Goal: Check status

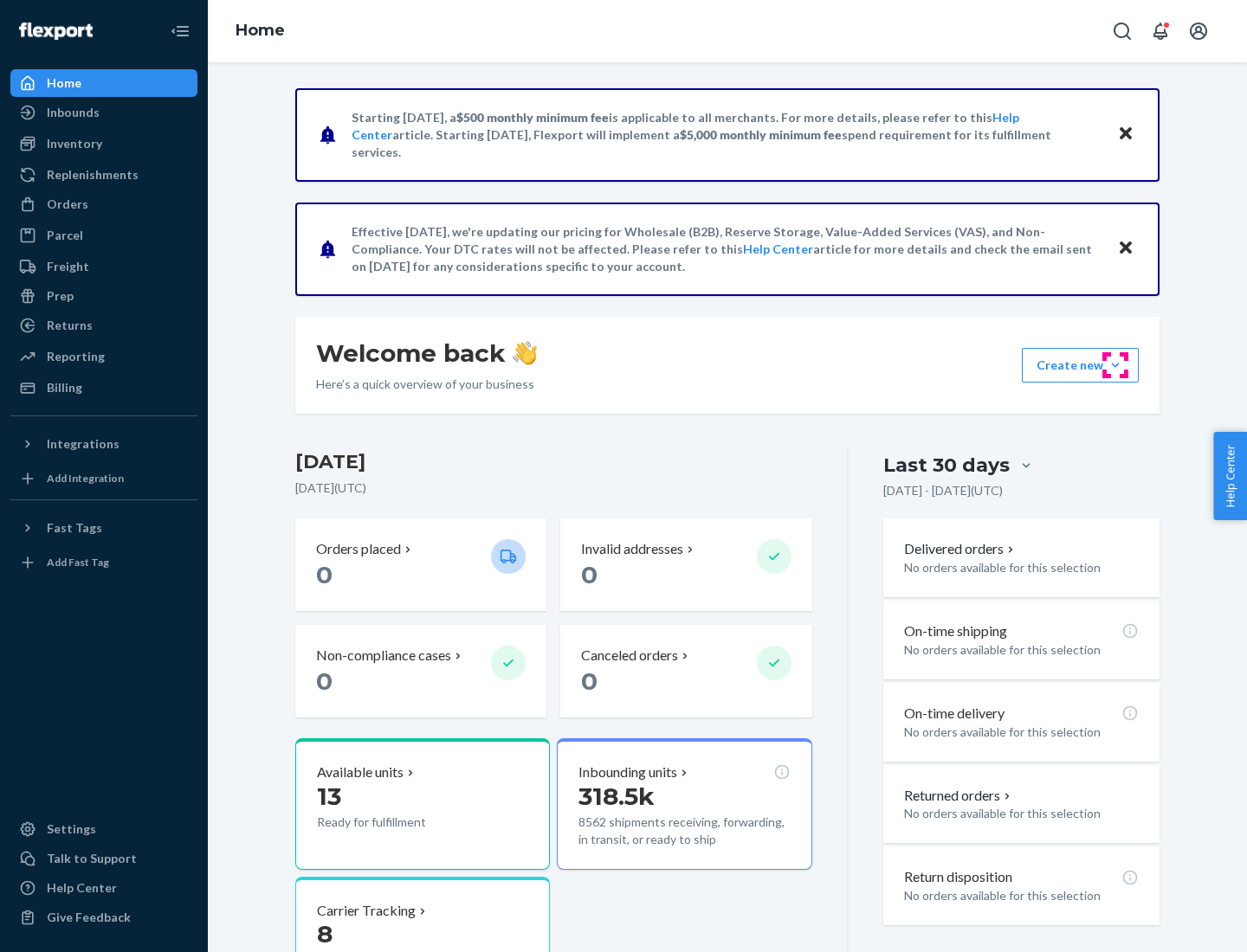
click at [1116, 365] on button "Create new Create new inbound Create new order Create new product" at bounding box center [1080, 365] width 117 height 35
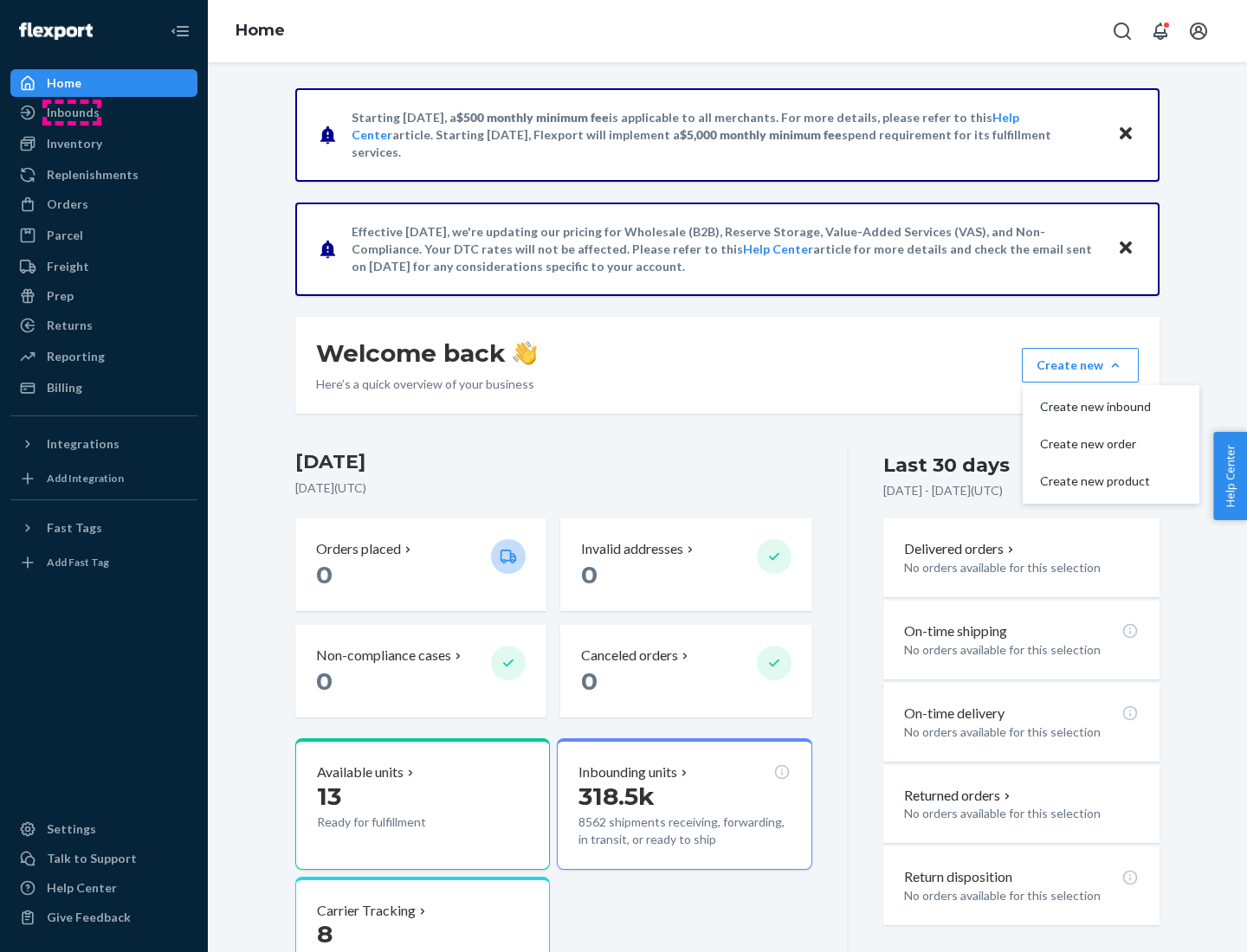
click at [72, 113] on div "Inbounds" at bounding box center [73, 112] width 52 height 17
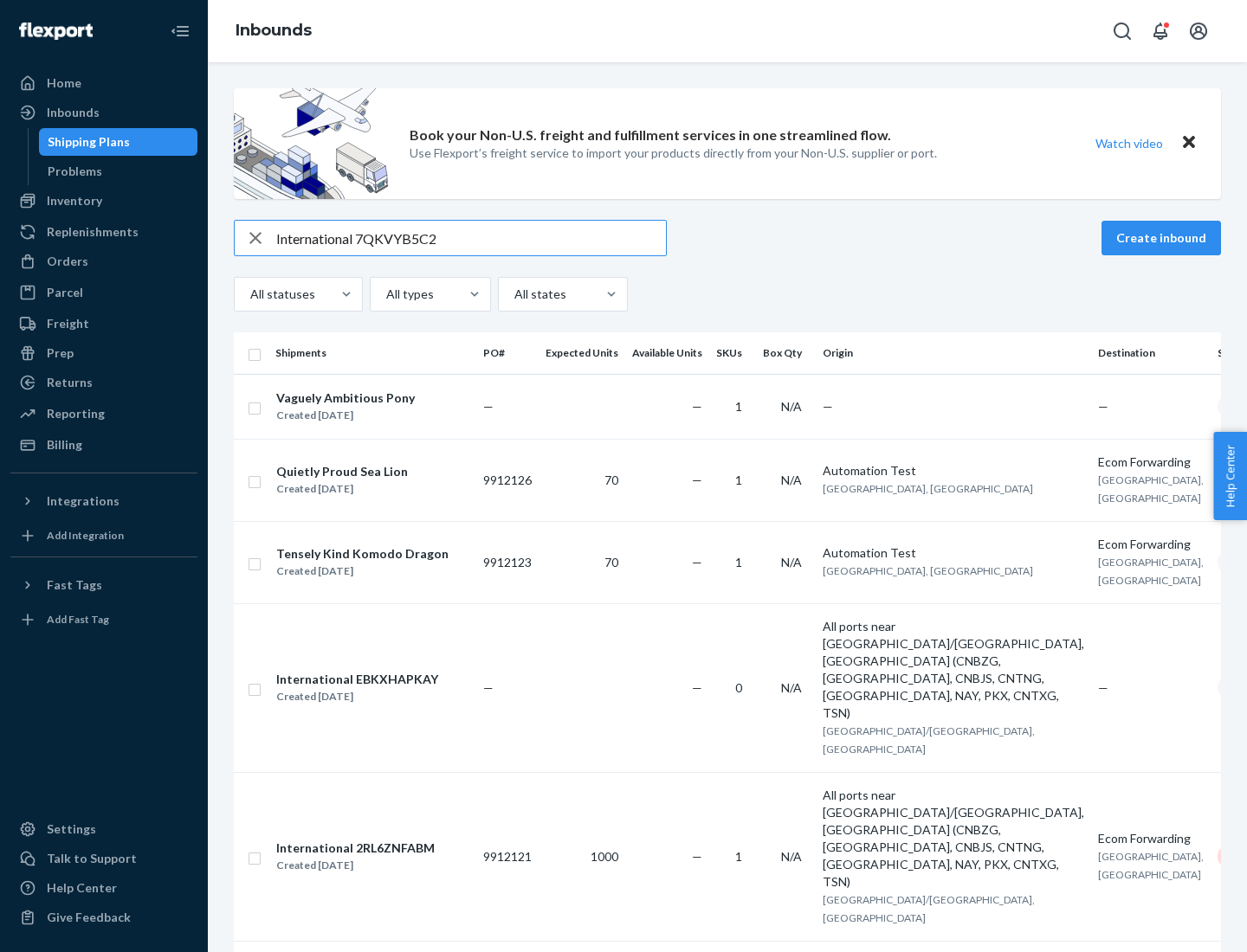
type input "International 7QKVYB5C29"
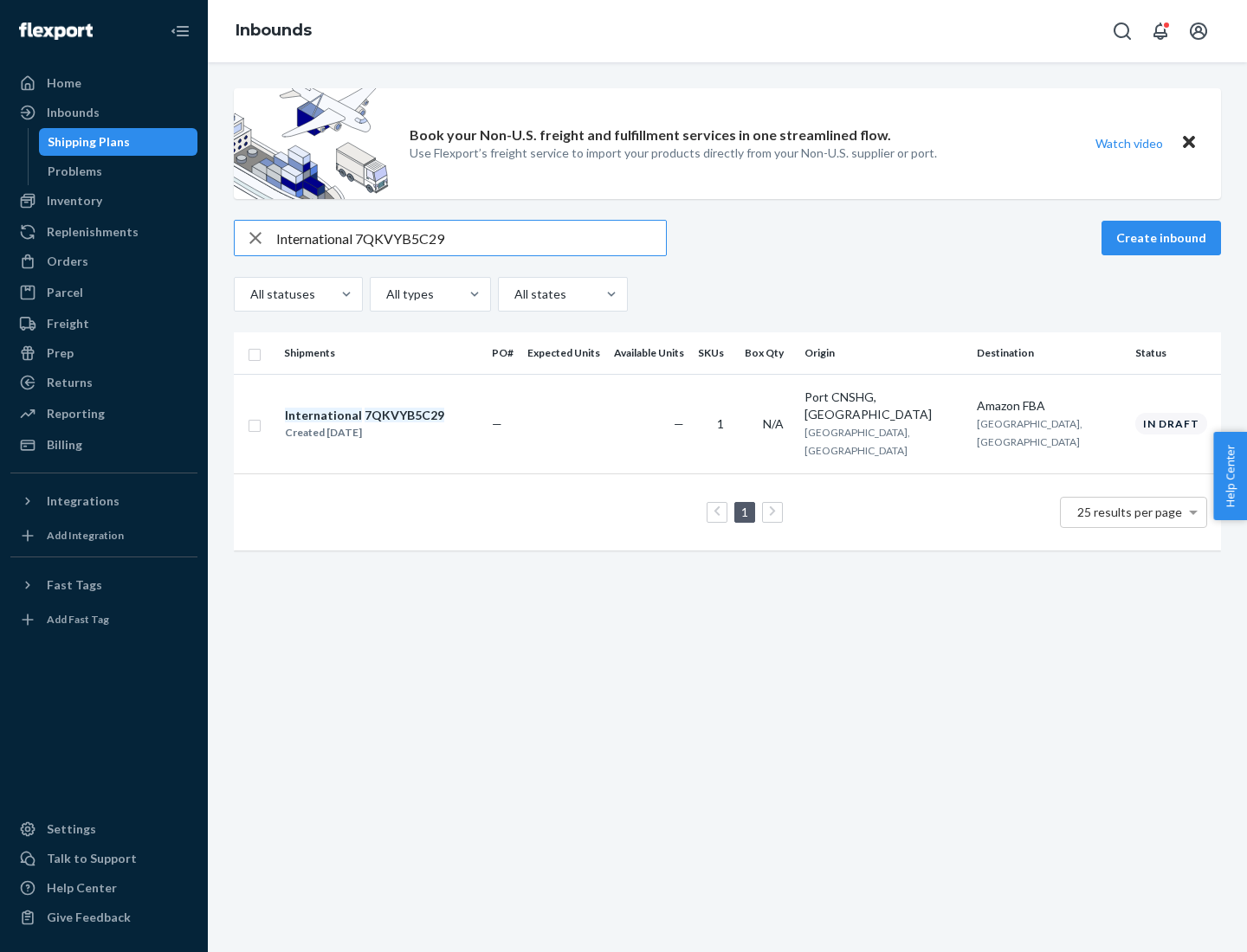
click at [394, 424] on div "Created [DATE]" at bounding box center [364, 432] width 159 height 17
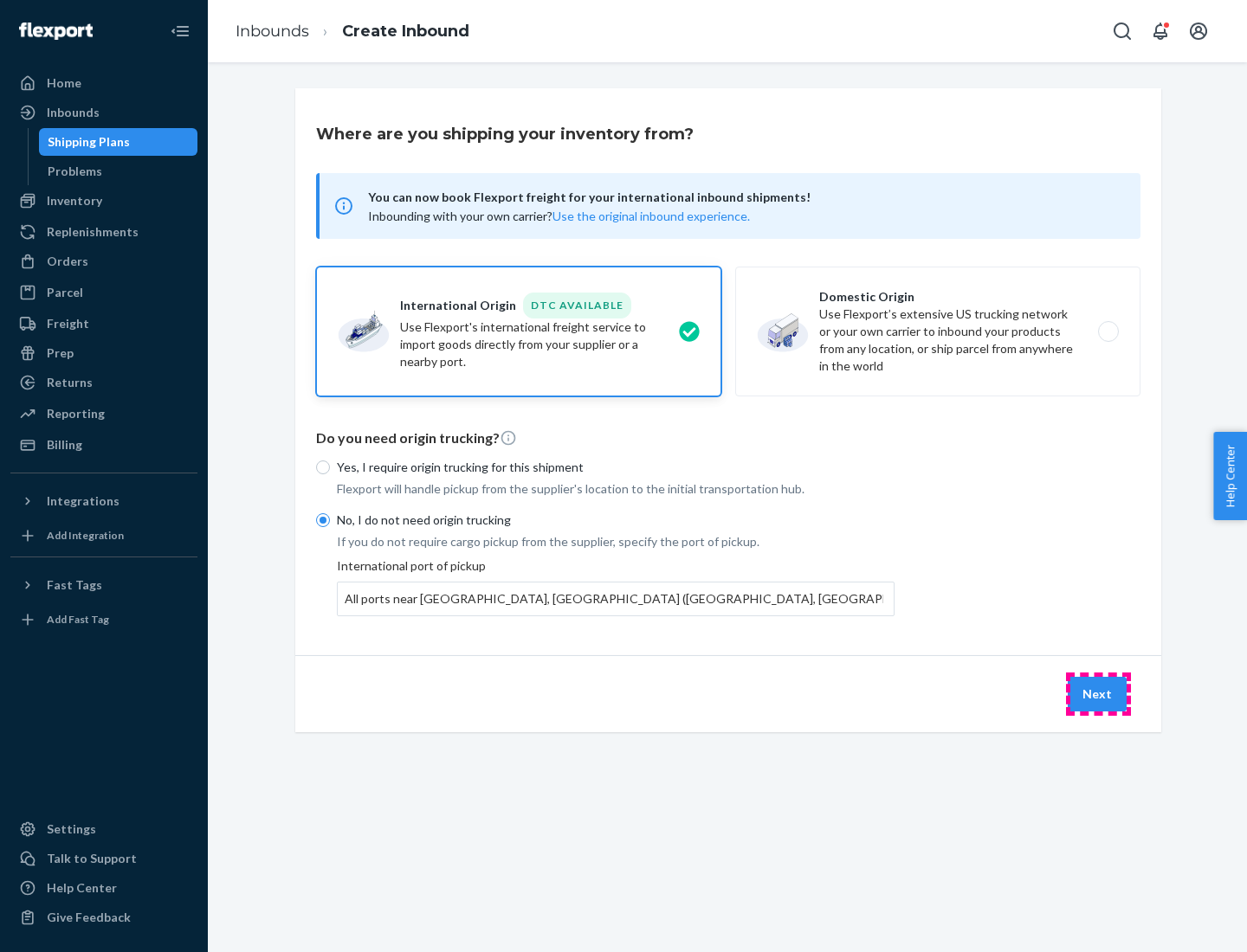
click at [1098, 694] on button "Next" at bounding box center [1097, 694] width 59 height 35
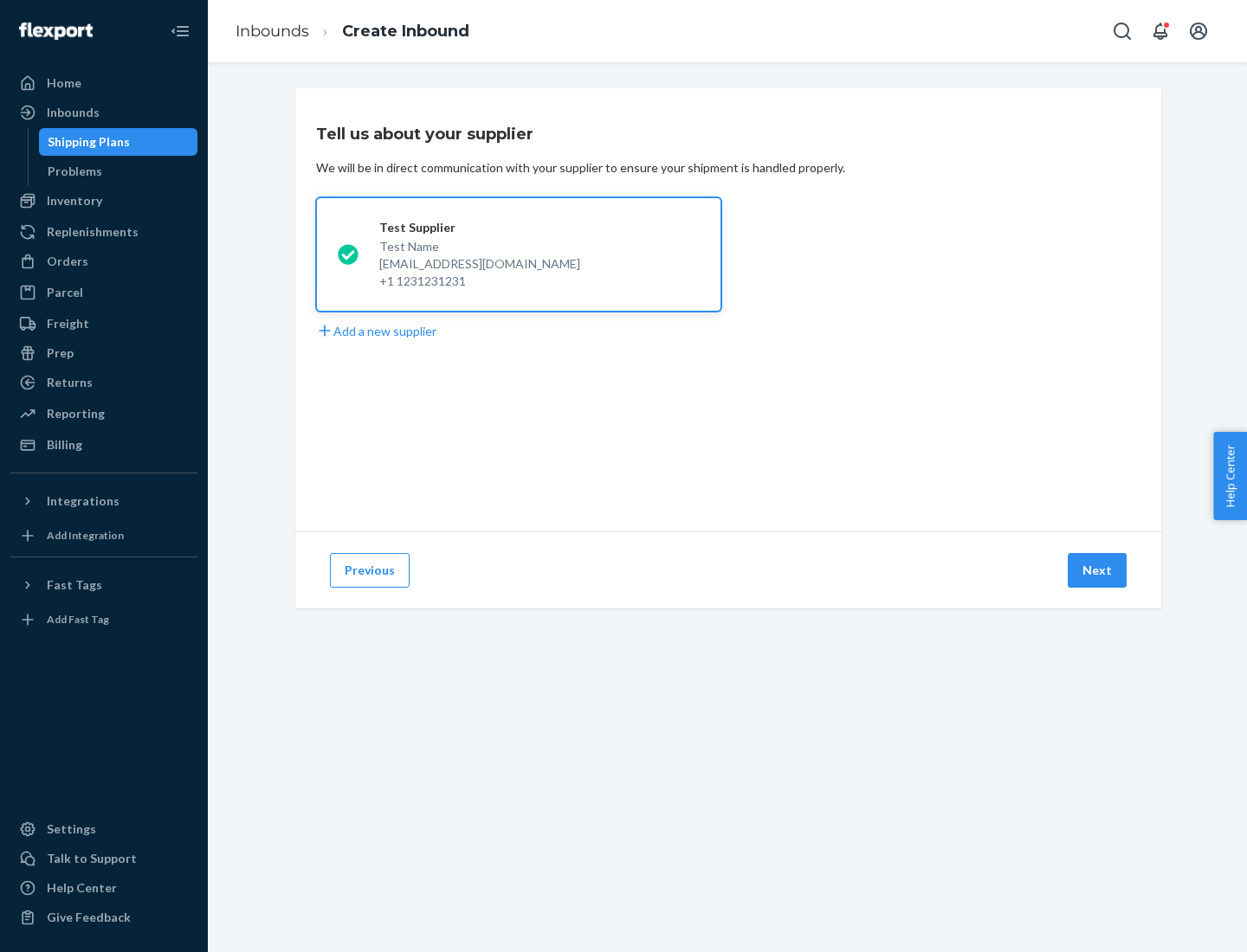
click at [1098, 570] on button "Next" at bounding box center [1097, 570] width 59 height 35
